Goal: Information Seeking & Learning: Learn about a topic

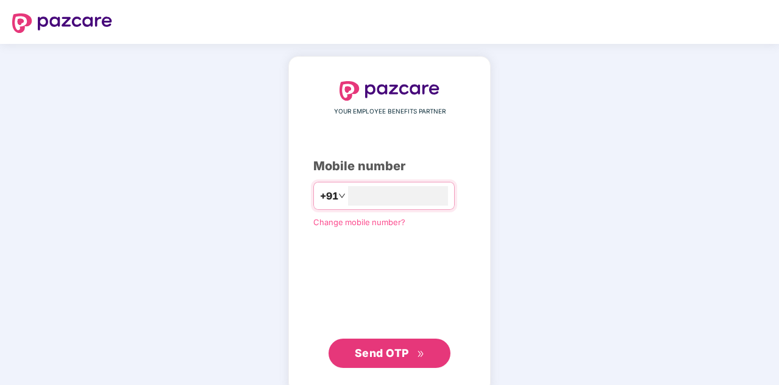
type input "**********"
click at [409, 360] on button "Send OTP" at bounding box center [390, 351] width 122 height 29
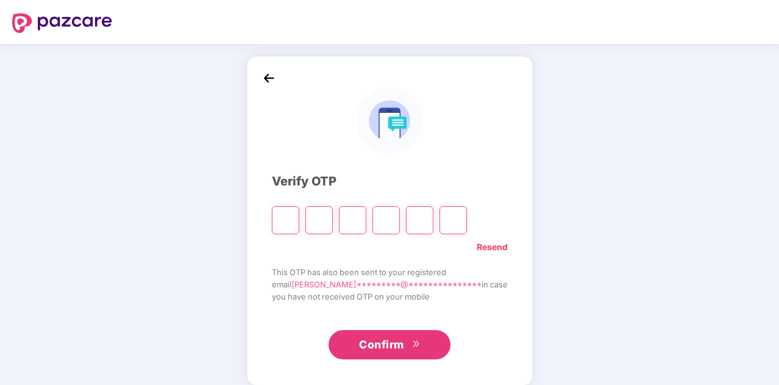
paste input "*"
type input "*"
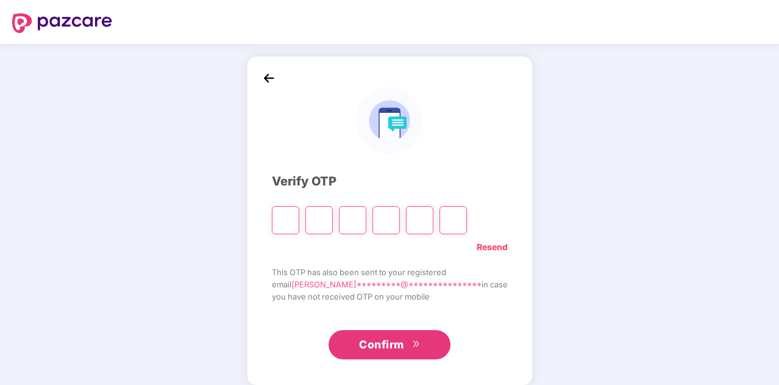
type input "*"
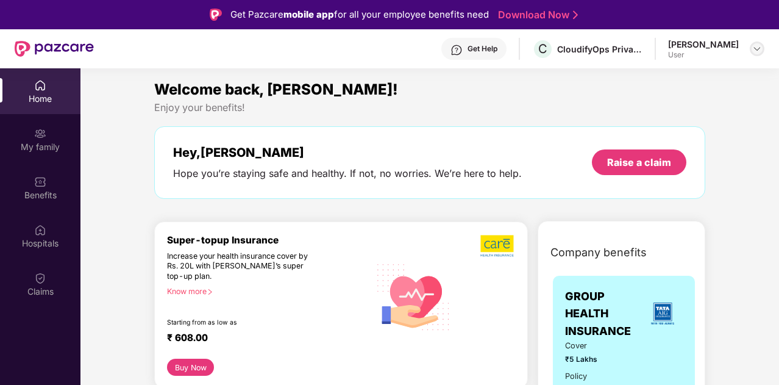
click at [754, 52] on img at bounding box center [757, 49] width 10 height 10
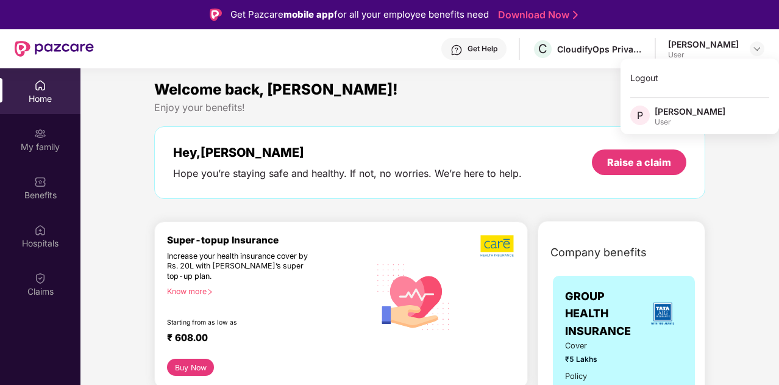
click at [483, 119] on div "Welcome back, [PERSON_NAME]! Enjoy your benefits! Hey, [PERSON_NAME] Hope you’r…" at bounding box center [429, 144] width 561 height 133
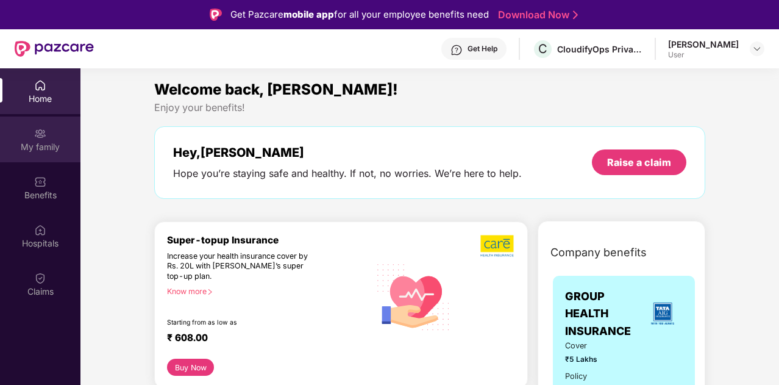
click at [45, 136] on img at bounding box center [40, 133] width 12 height 12
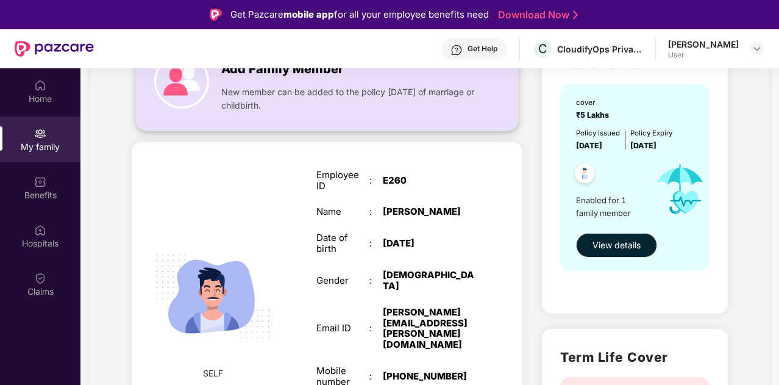
scroll to position [61, 0]
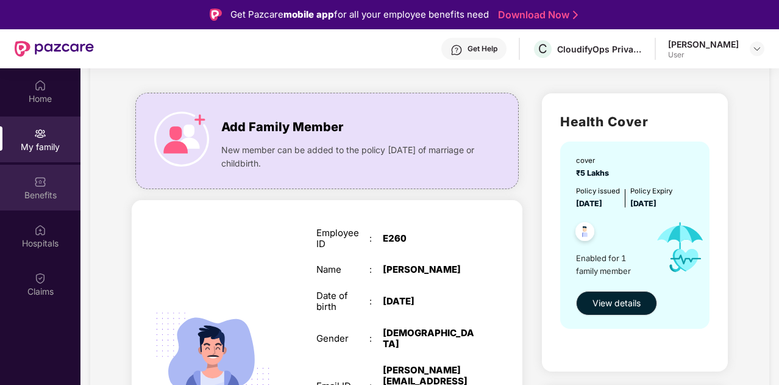
click at [43, 186] on img at bounding box center [40, 182] width 12 height 12
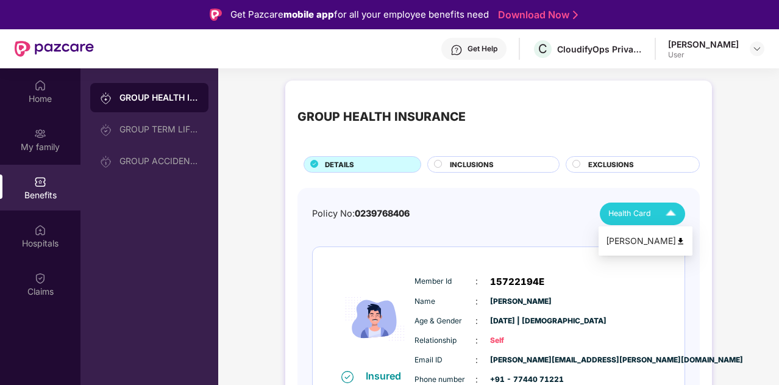
scroll to position [26, 0]
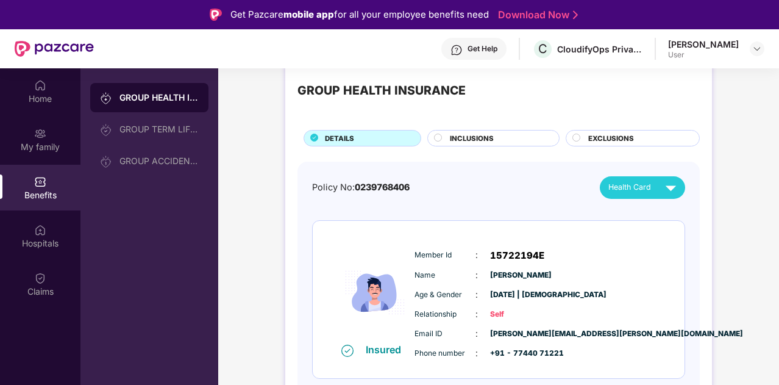
click at [470, 137] on span "INCLUSIONS" at bounding box center [472, 138] width 44 height 11
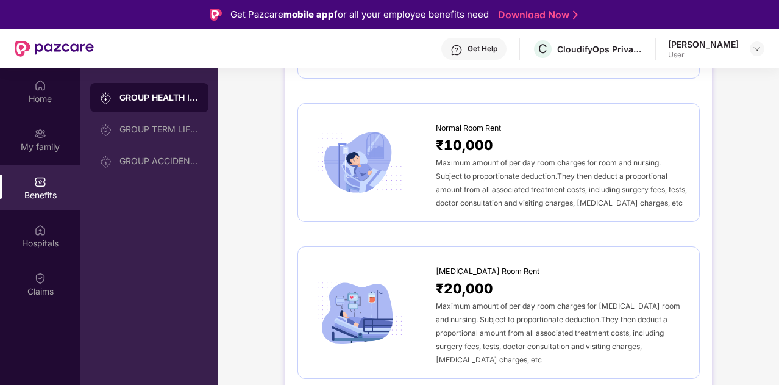
scroll to position [0, 0]
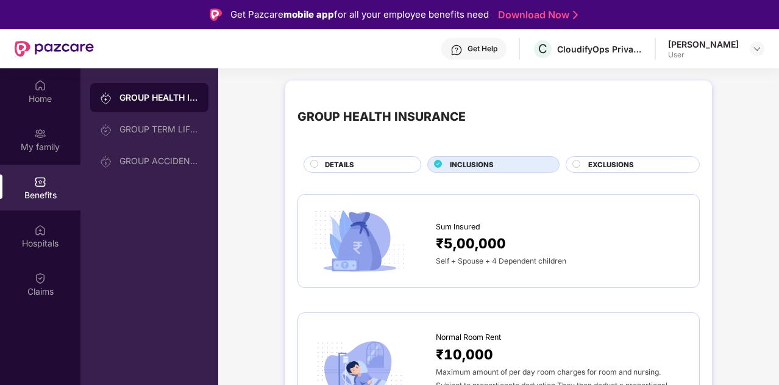
click at [609, 165] on span "EXCLUSIONS" at bounding box center [611, 164] width 46 height 11
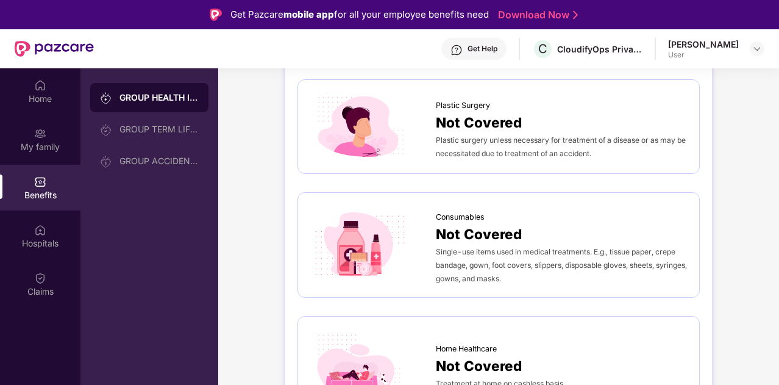
scroll to position [679, 0]
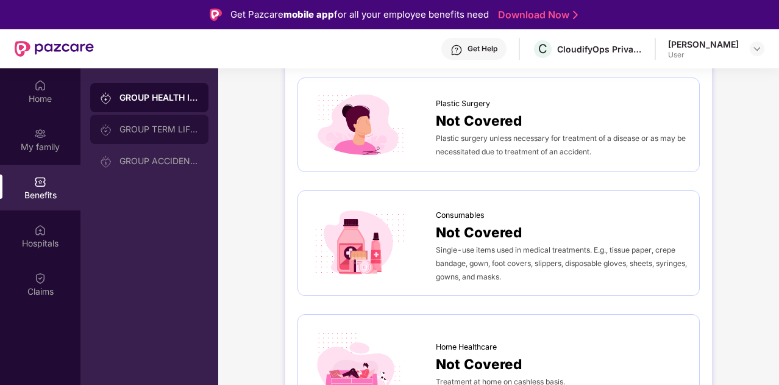
click at [166, 132] on div "GROUP TERM LIFE INSURANCE" at bounding box center [159, 129] width 79 height 10
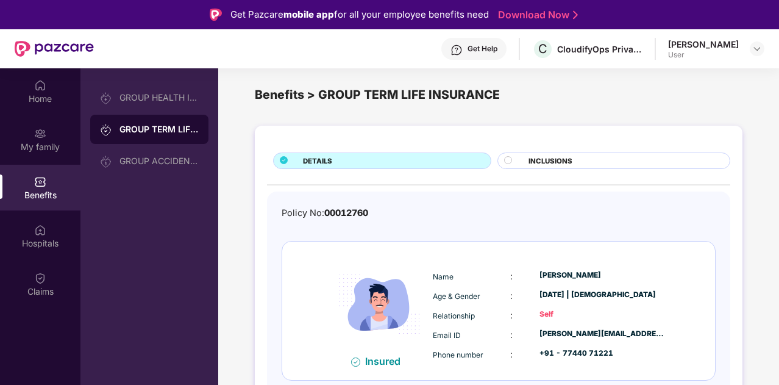
scroll to position [9, 0]
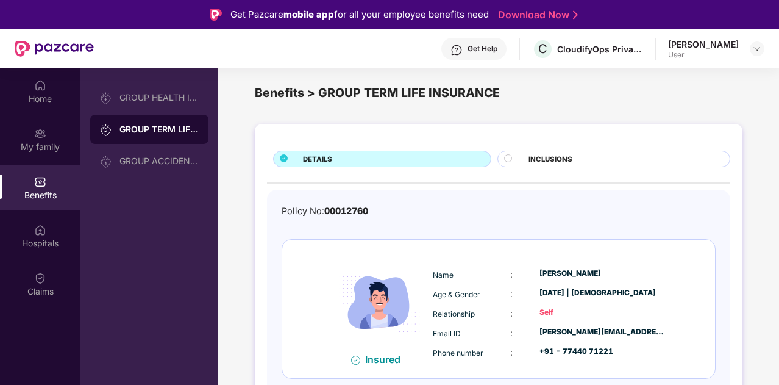
click at [529, 151] on div "INCLUSIONS" at bounding box center [614, 159] width 233 height 16
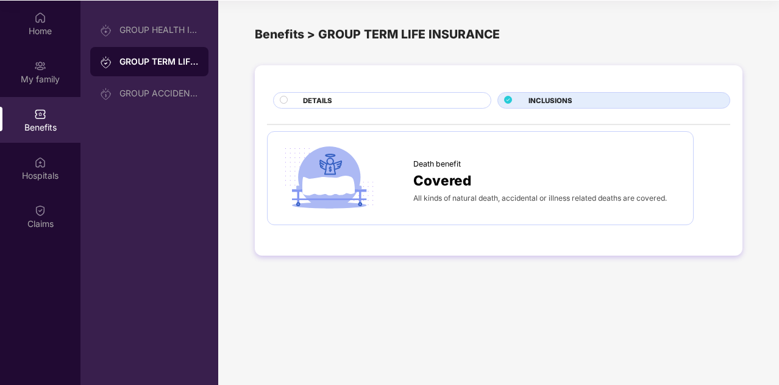
scroll to position [68, 0]
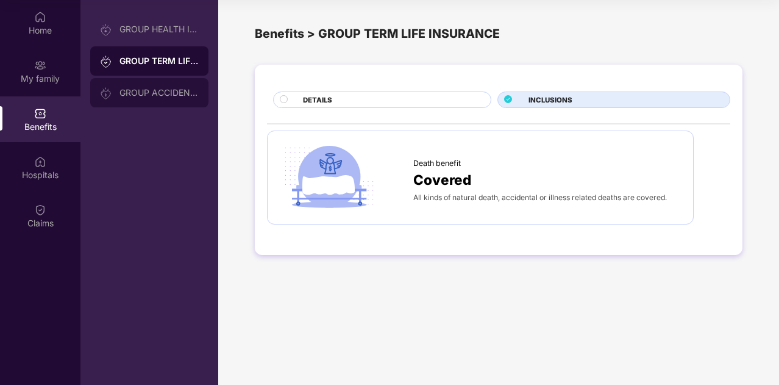
click at [154, 88] on div "GROUP ACCIDENTAL INSURANCE" at bounding box center [159, 93] width 79 height 10
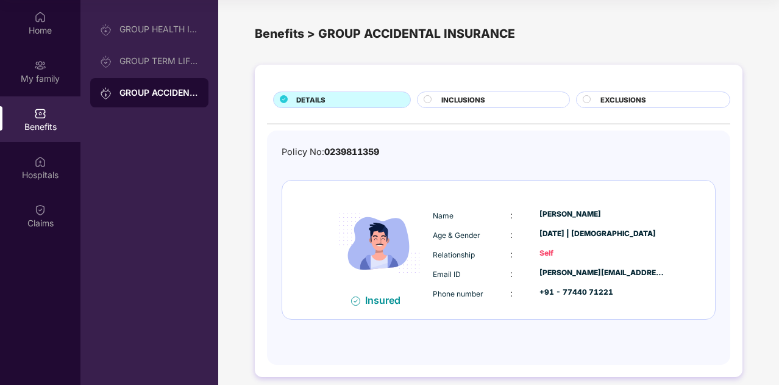
click at [477, 100] on span "INCLUSIONS" at bounding box center [463, 100] width 44 height 11
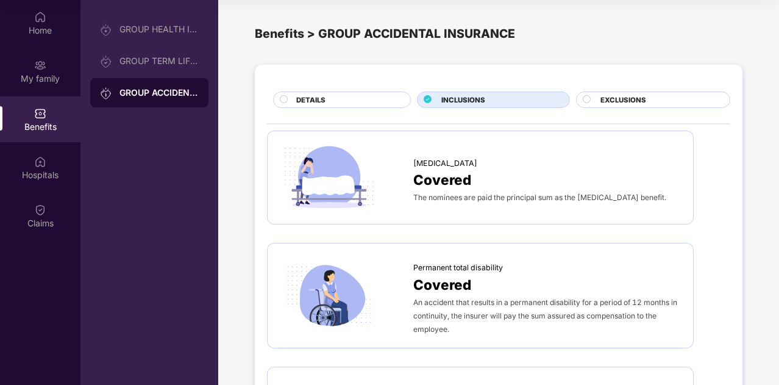
click at [621, 98] on span "EXCLUSIONS" at bounding box center [624, 100] width 46 height 11
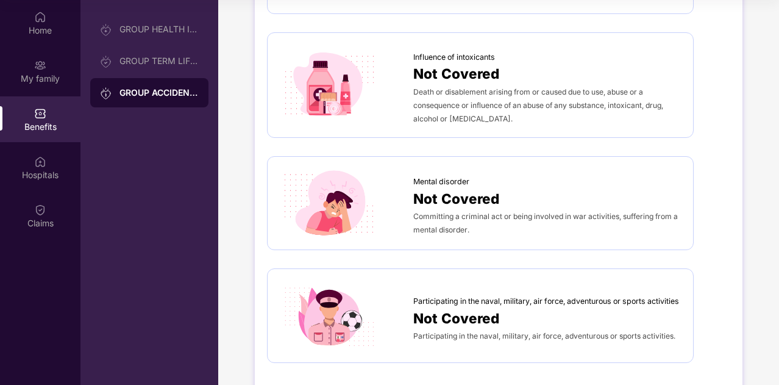
scroll to position [572, 0]
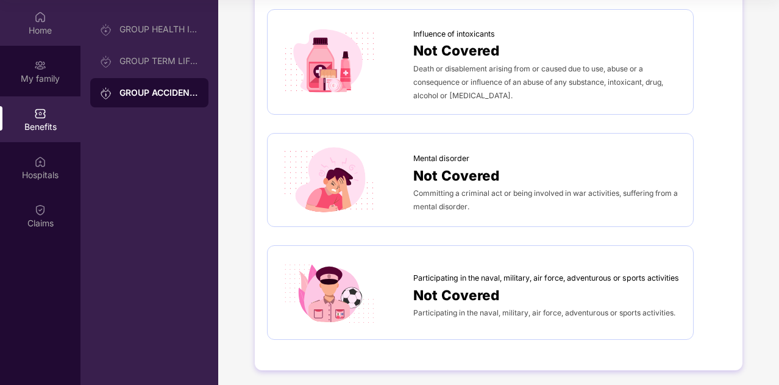
click at [28, 35] on div "Home" at bounding box center [40, 30] width 80 height 12
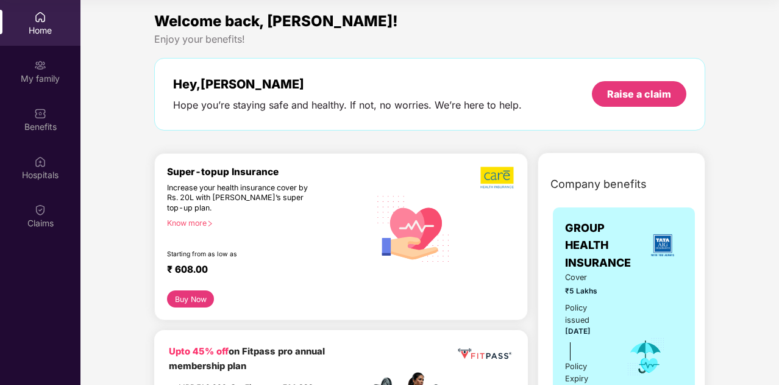
scroll to position [305, 0]
